Goal: Navigation & Orientation: Understand site structure

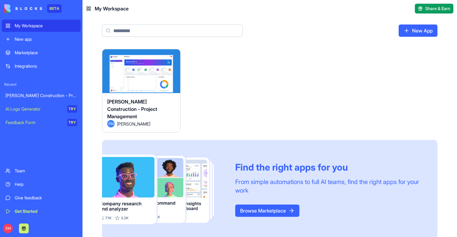
click at [144, 72] on button "Launch" at bounding box center [141, 74] width 46 height 12
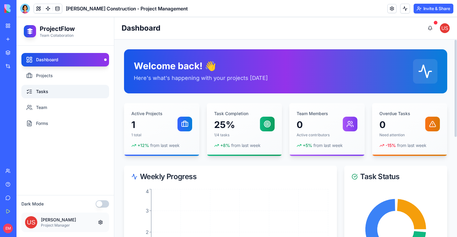
click at [85, 85] on link "Tasks" at bounding box center [65, 91] width 88 height 13
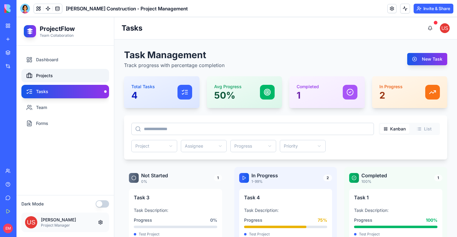
click at [74, 76] on link "Projects" at bounding box center [65, 75] width 88 height 13
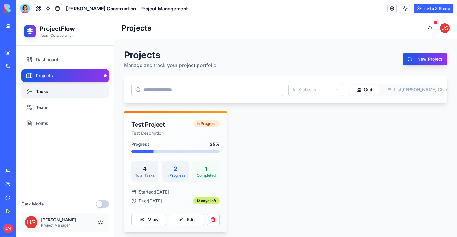
click at [67, 95] on link "Tasks" at bounding box center [65, 91] width 88 height 13
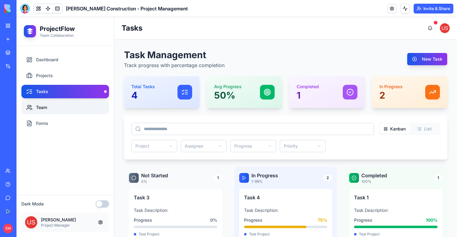
click at [69, 113] on link "Team" at bounding box center [65, 107] width 88 height 13
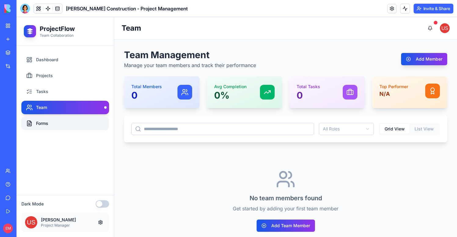
click at [65, 120] on link "Forms" at bounding box center [65, 122] width 88 height 13
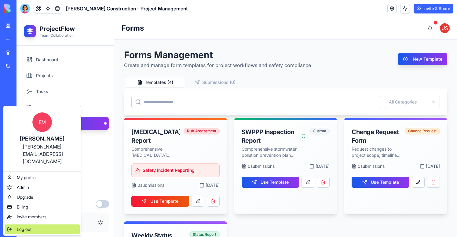
click at [25, 224] on div "Log out" at bounding box center [42, 229] width 75 height 10
